Goal: Transaction & Acquisition: Subscribe to service/newsletter

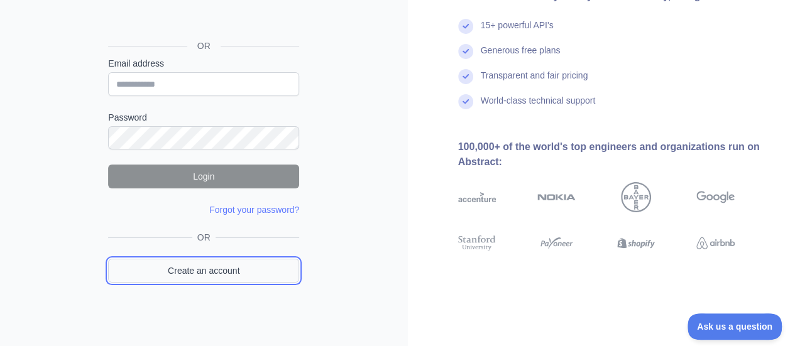
click at [229, 262] on link "Create an account" at bounding box center [203, 271] width 191 height 24
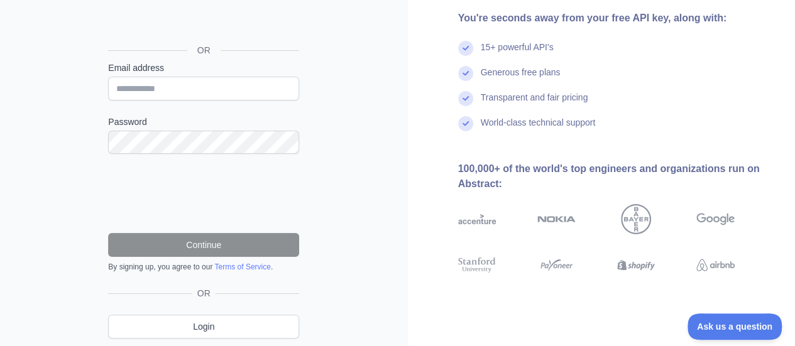
scroll to position [41, 0]
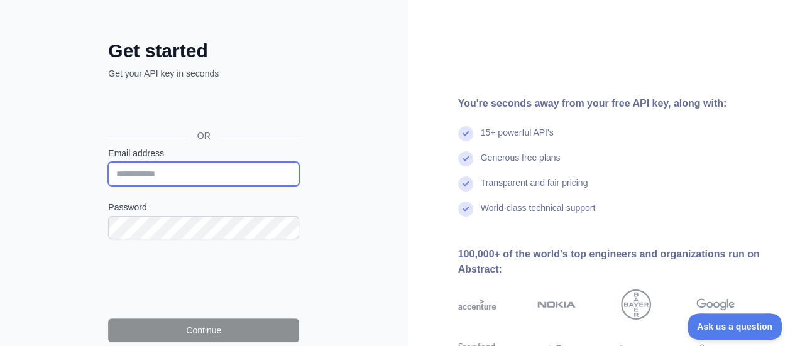
click at [139, 181] on input "Email address" at bounding box center [203, 174] width 191 height 24
type input "**********"
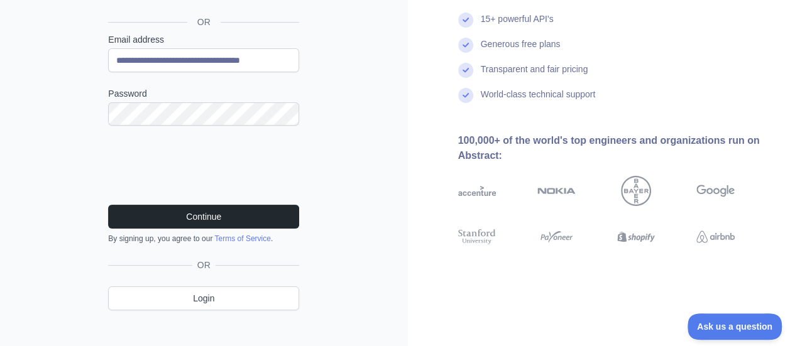
scroll to position [166, 0]
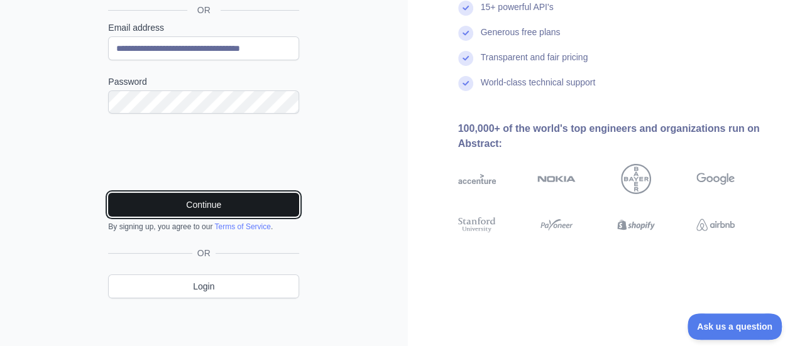
click at [187, 210] on button "Continue" at bounding box center [203, 205] width 191 height 24
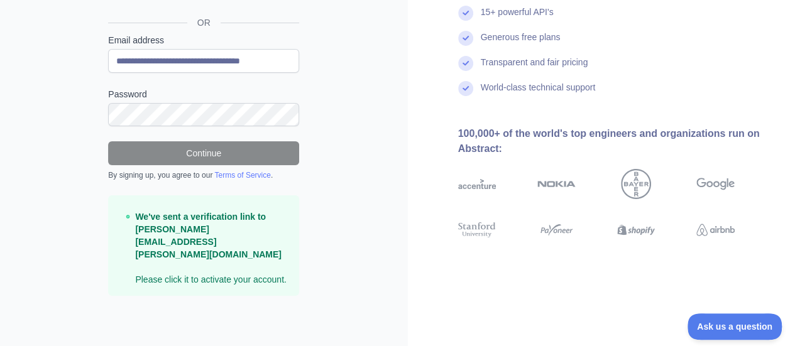
scroll to position [127, 0]
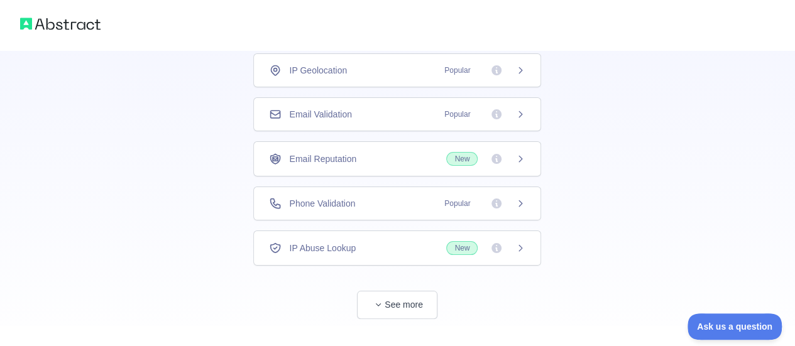
scroll to position [112, 0]
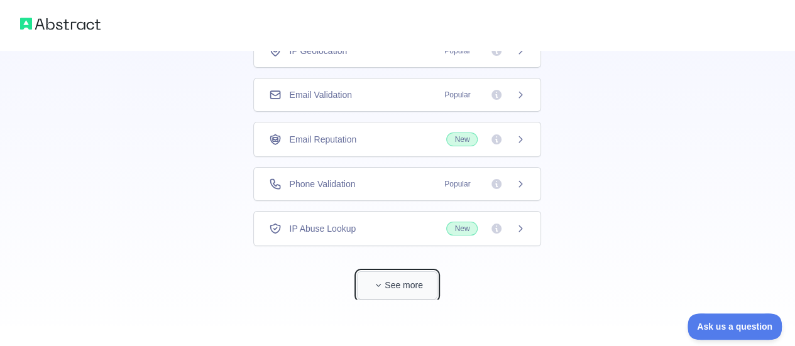
click at [391, 279] on button "See more" at bounding box center [397, 285] width 80 height 28
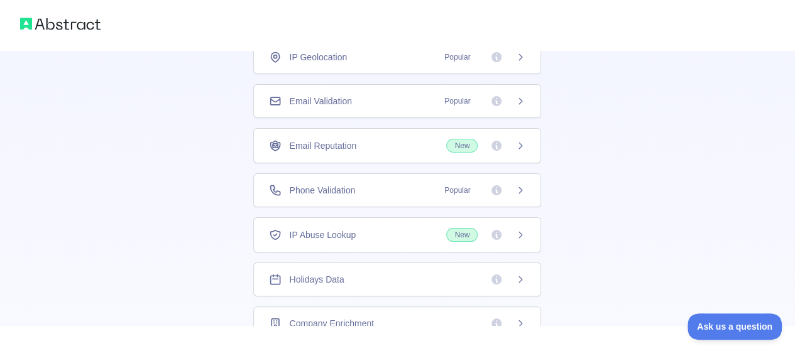
scroll to position [49, 0]
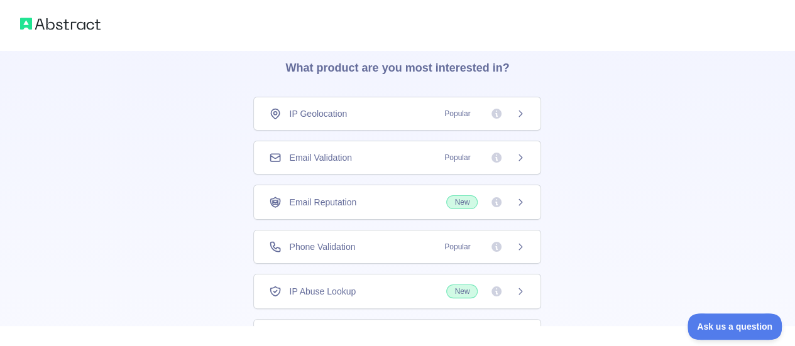
click at [325, 157] on span "Email Validation" at bounding box center [320, 157] width 62 height 13
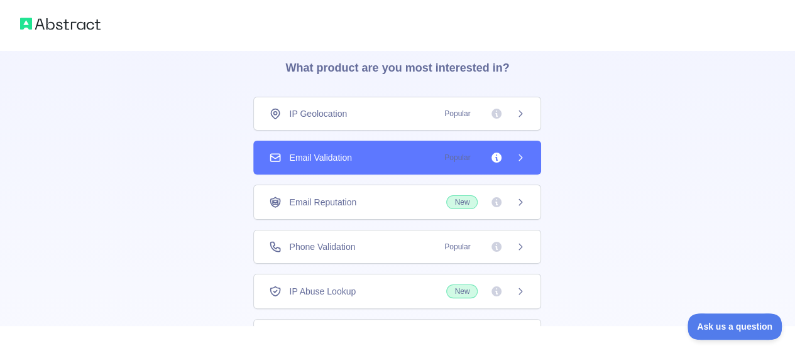
click at [519, 155] on icon at bounding box center [520, 158] width 3 height 6
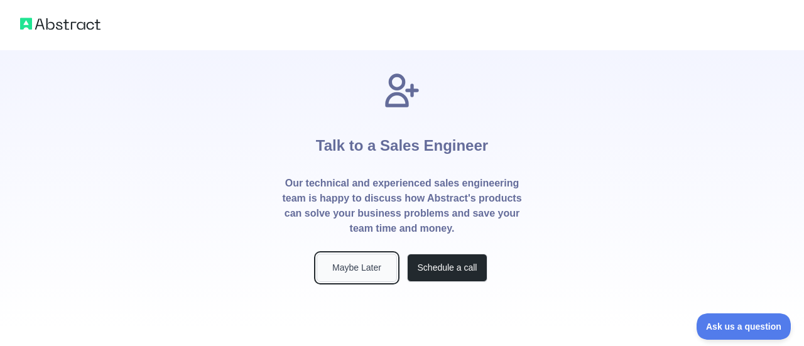
click at [349, 266] on button "Maybe Later" at bounding box center [357, 268] width 80 height 28
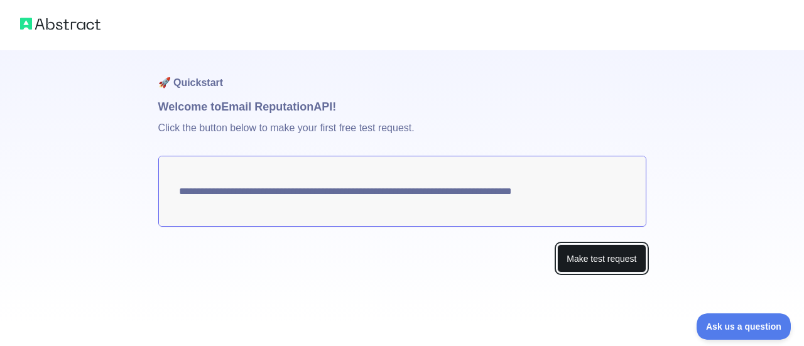
click at [602, 262] on button "Make test request" at bounding box center [601, 258] width 89 height 28
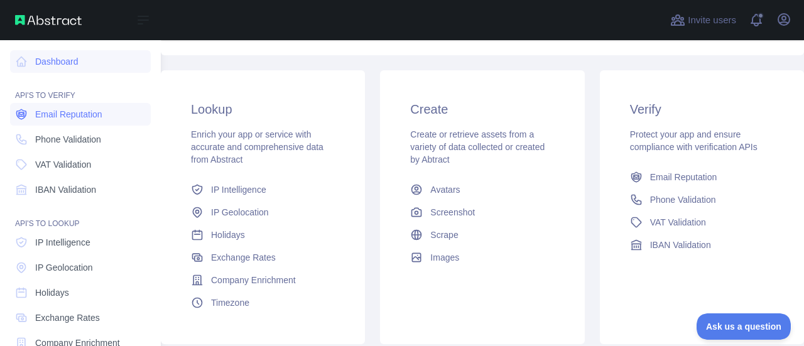
click at [88, 111] on span "Email Reputation" at bounding box center [68, 114] width 67 height 13
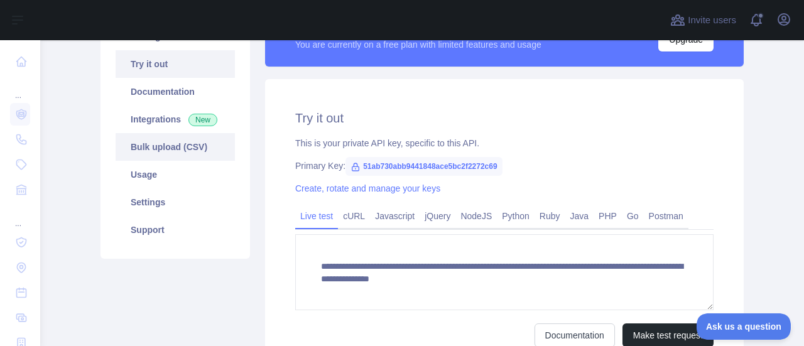
scroll to position [188, 0]
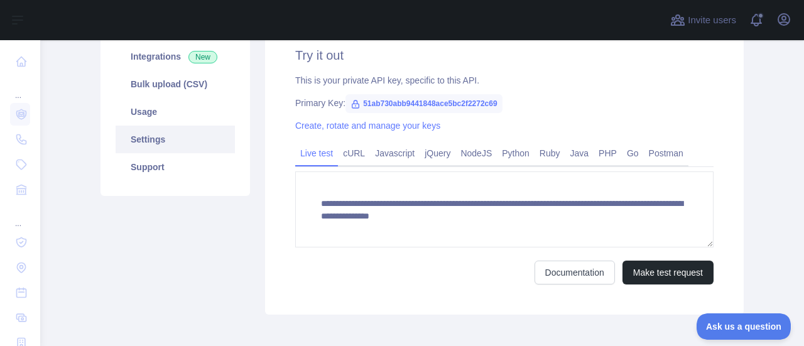
click at [190, 144] on link "Settings" at bounding box center [175, 140] width 119 height 28
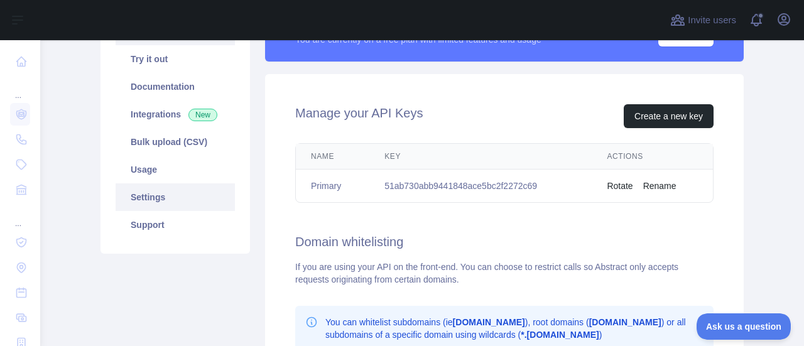
scroll to position [63, 0]
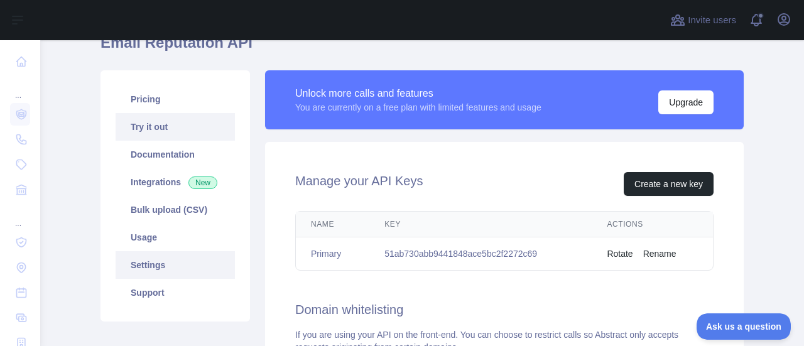
click at [160, 124] on link "Try it out" at bounding box center [175, 127] width 119 height 28
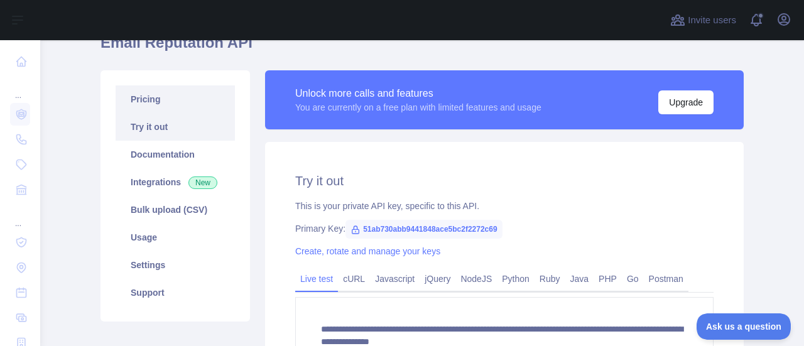
click at [155, 110] on link "Pricing" at bounding box center [175, 99] width 119 height 28
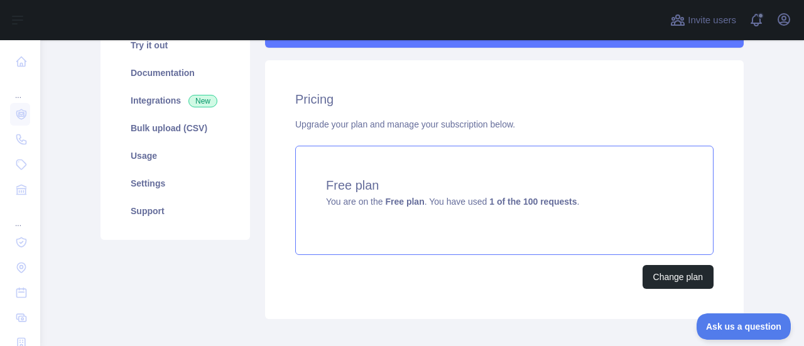
scroll to position [126, 0]
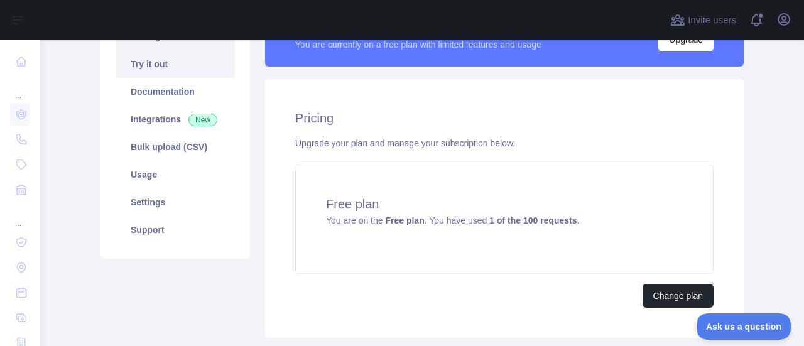
click at [169, 68] on link "Try it out" at bounding box center [175, 64] width 119 height 28
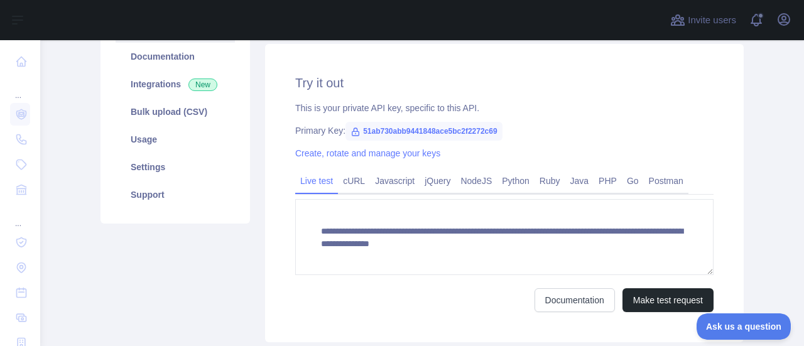
scroll to position [188, 0]
